Goal: Task Accomplishment & Management: Manage account settings

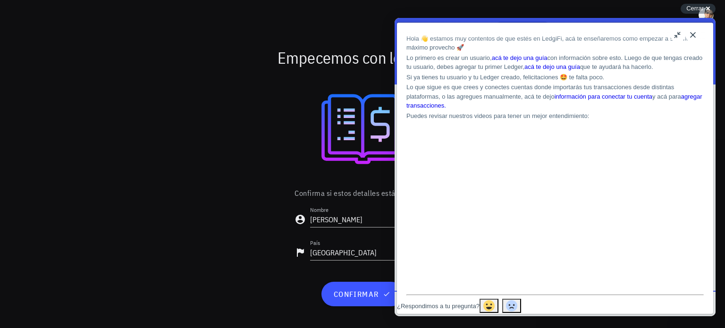
scroll to position [47, 0]
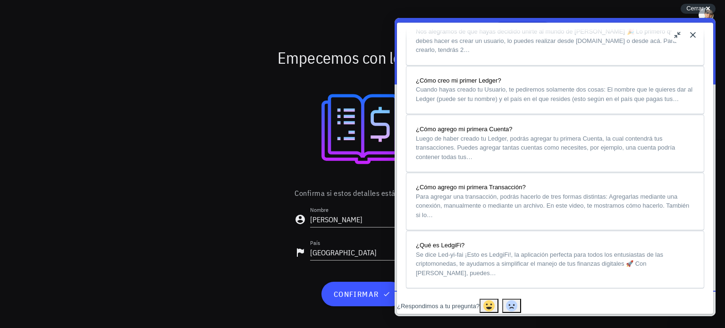
click at [697, 36] on button "Close" at bounding box center [693, 34] width 15 height 15
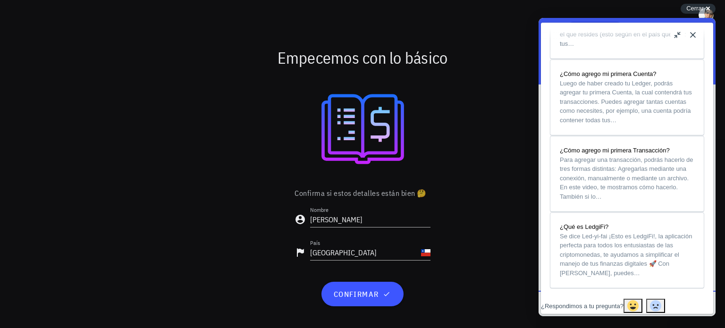
scroll to position [763, 0]
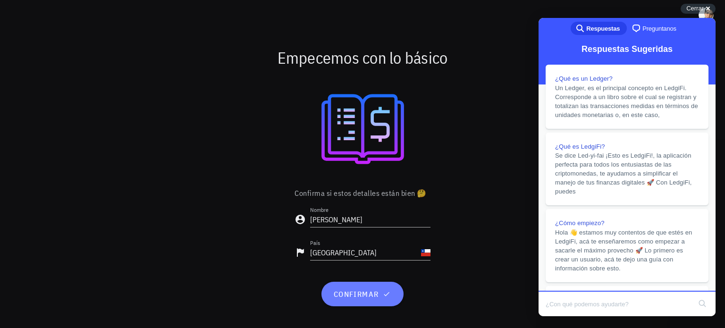
click at [365, 293] on span "confirmar" at bounding box center [362, 293] width 59 height 9
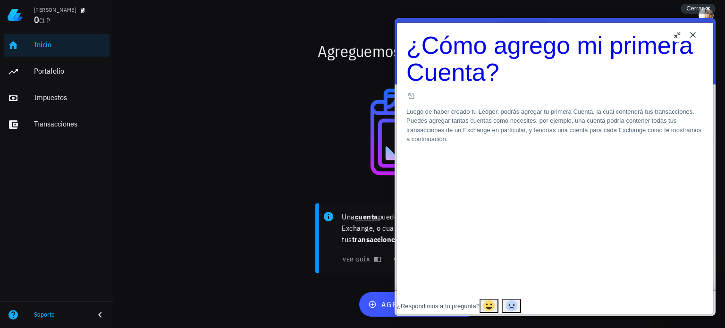
click at [699, 35] on button "Close" at bounding box center [693, 34] width 15 height 15
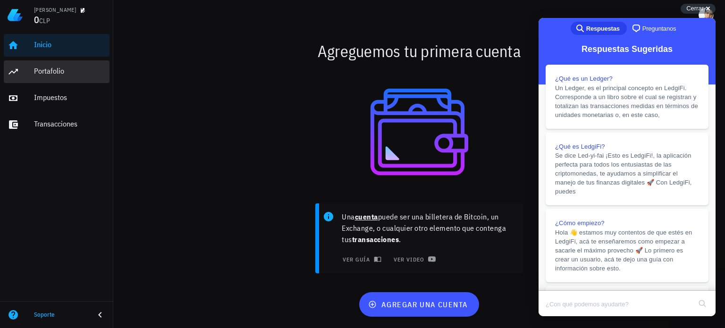
click at [66, 77] on div "Portafolio" at bounding box center [70, 71] width 72 height 21
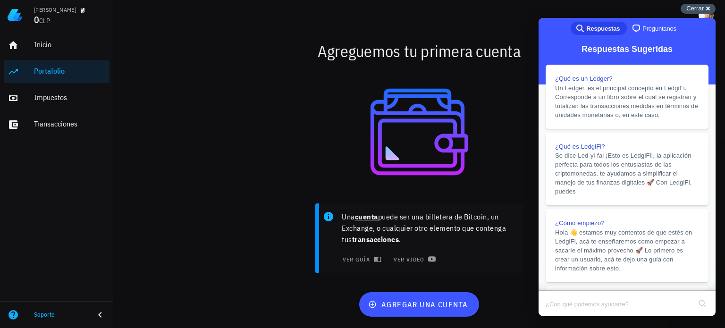
click at [707, 13] on div "Cerrar cross-small" at bounding box center [698, 9] width 35 height 10
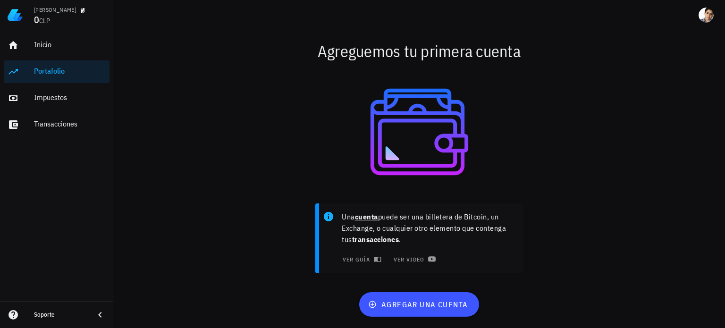
click at [480, 50] on div "Agreguemos tu primera cuenta" at bounding box center [420, 51] width 560 height 30
click at [51, 98] on div "Impuestos" at bounding box center [70, 97] width 72 height 9
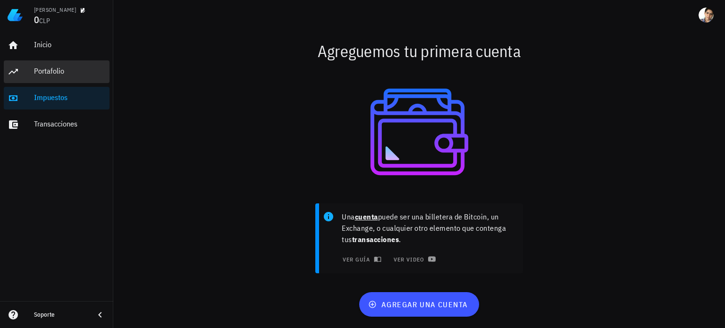
click at [49, 78] on div "Portafolio" at bounding box center [70, 71] width 72 height 21
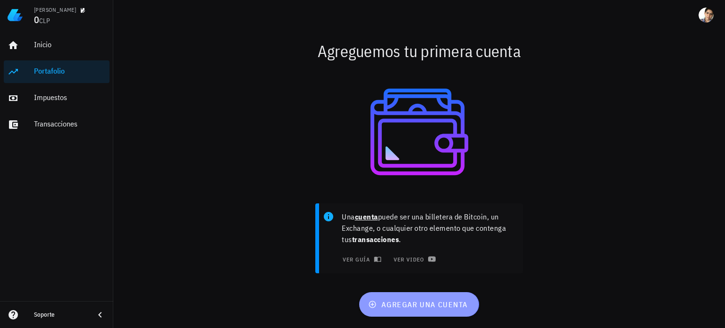
click at [408, 308] on span "agregar una cuenta" at bounding box center [419, 304] width 98 height 9
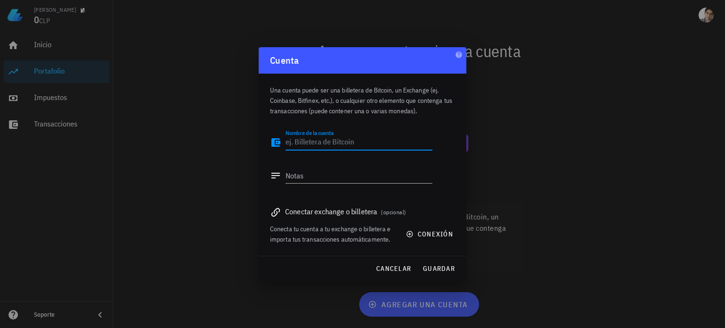
click at [315, 146] on textarea "Nombre de la cuenta" at bounding box center [359, 142] width 147 height 15
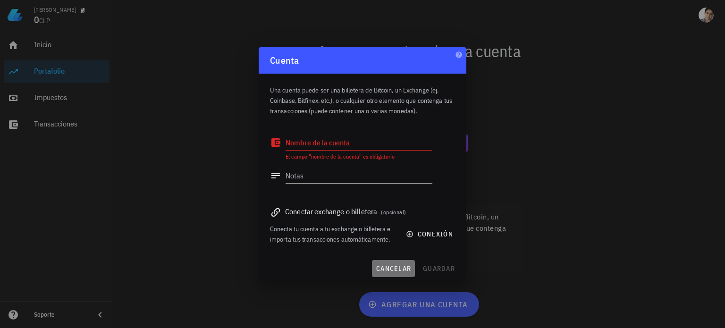
click at [402, 263] on button "cancelar" at bounding box center [393, 268] width 43 height 17
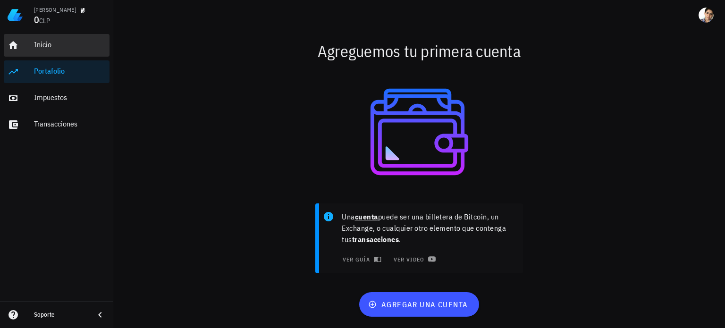
click at [32, 40] on link "Inicio" at bounding box center [57, 45] width 106 height 23
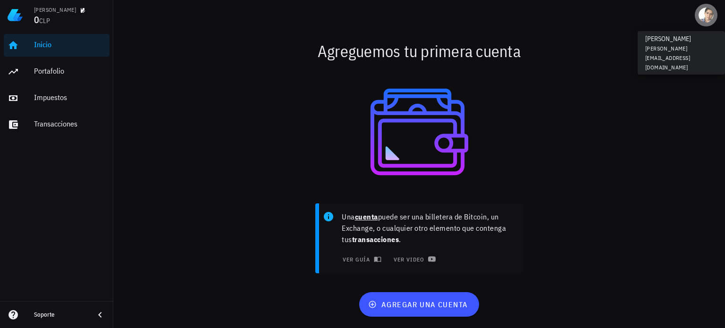
click at [706, 16] on div "avatar" at bounding box center [706, 15] width 15 height 15
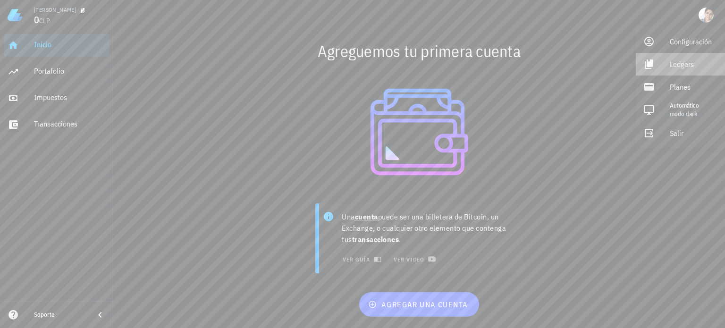
click at [686, 62] on div "Ledgers" at bounding box center [694, 64] width 48 height 19
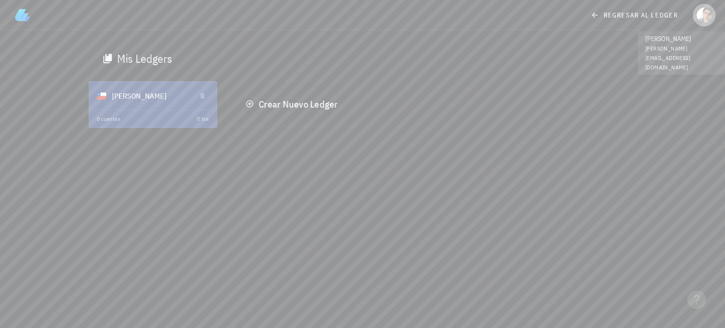
click at [693, 13] on span "button" at bounding box center [704, 15] width 23 height 15
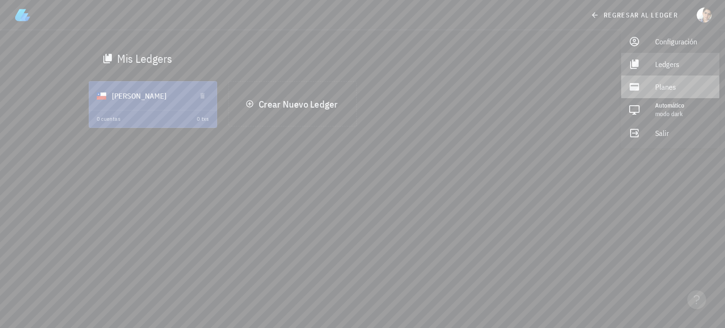
click at [684, 90] on div "Planes" at bounding box center [684, 86] width 57 height 19
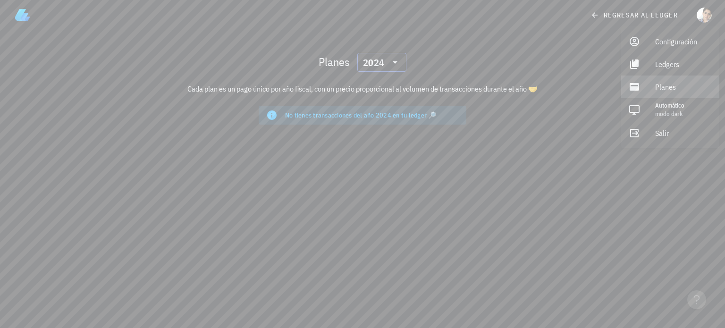
click at [376, 64] on div "2024" at bounding box center [373, 62] width 21 height 9
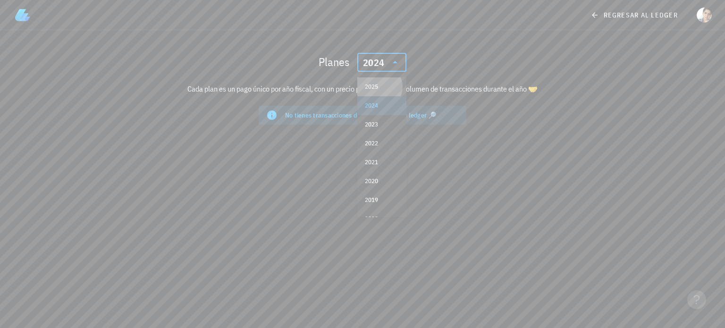
click at [383, 81] on div "2025" at bounding box center [382, 86] width 34 height 15
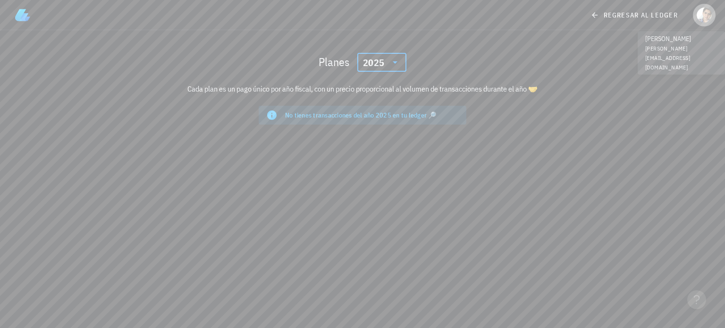
click at [705, 15] on div "avatar" at bounding box center [704, 15] width 15 height 15
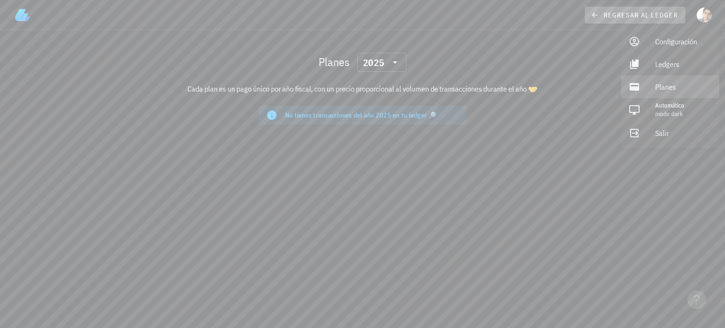
click at [599, 16] on icon at bounding box center [595, 14] width 9 height 11
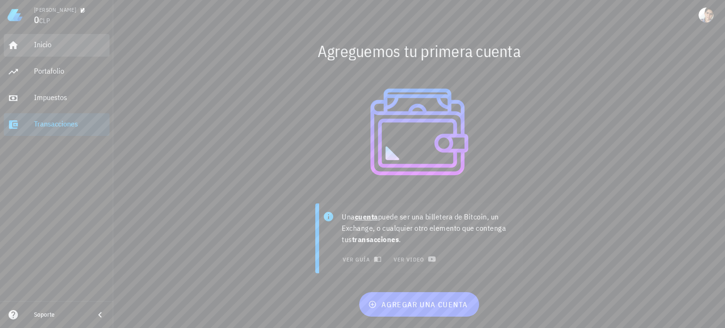
click at [38, 47] on div "Inicio" at bounding box center [70, 44] width 72 height 9
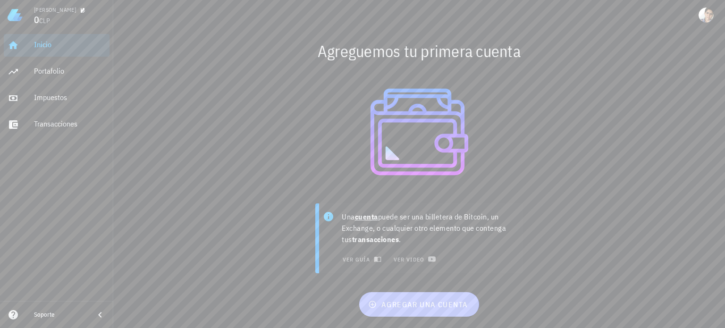
click at [427, 311] on button "agregar una cuenta" at bounding box center [418, 304] width 119 height 25
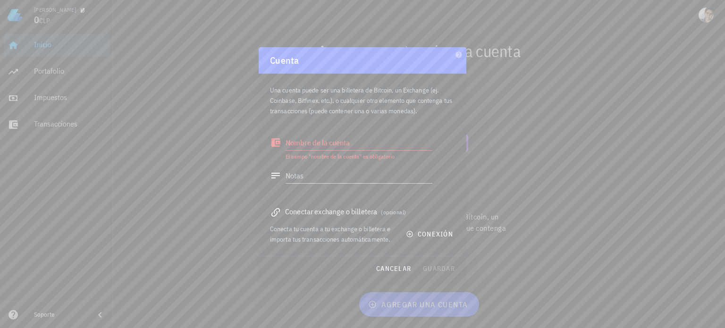
click at [565, 96] on div at bounding box center [362, 164] width 725 height 328
drag, startPoint x: 623, startPoint y: 58, endPoint x: 631, endPoint y: 51, distance: 10.5
click at [623, 57] on div at bounding box center [362, 164] width 725 height 328
click at [708, 16] on div at bounding box center [362, 164] width 725 height 328
click at [391, 271] on span "cancelar" at bounding box center [393, 268] width 35 height 9
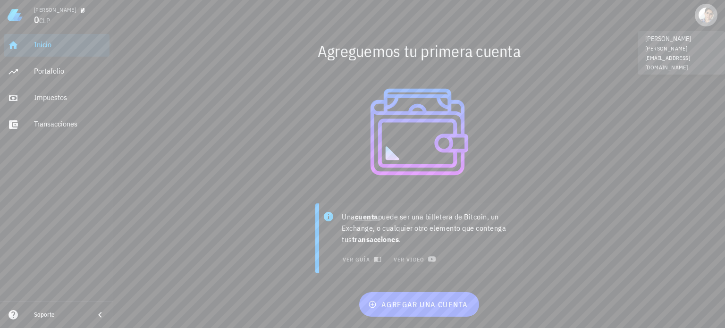
click at [701, 21] on div "avatar" at bounding box center [706, 15] width 15 height 15
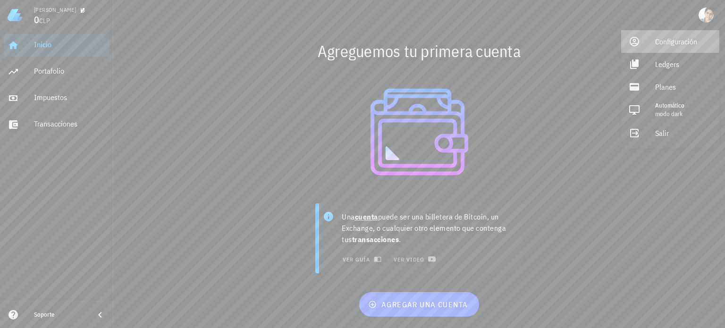
click at [686, 42] on div "Configuración" at bounding box center [684, 41] width 57 height 19
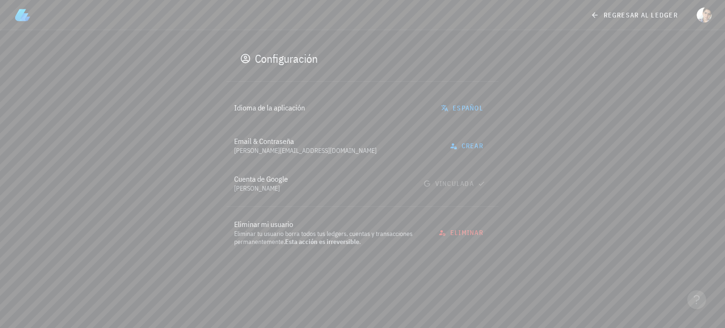
click at [460, 246] on div "Eliminar mi usuario Eliminar tu usuario borra todos tus ledgers, cuentas y tran…" at bounding box center [363, 232] width 272 height 37
click at [463, 236] on span "eliminar" at bounding box center [462, 233] width 43 height 9
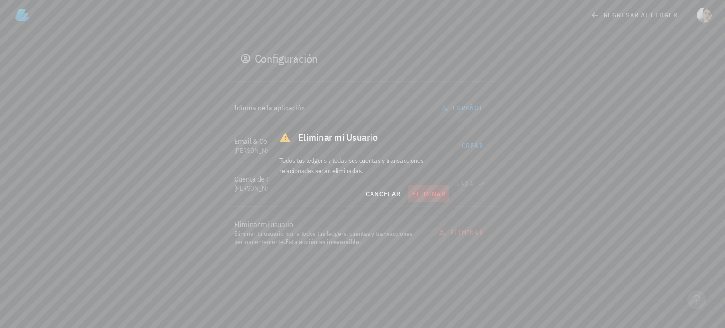
click at [423, 196] on span "eliminar" at bounding box center [429, 194] width 34 height 9
